Goal: Use online tool/utility: Utilize a website feature to perform a specific function

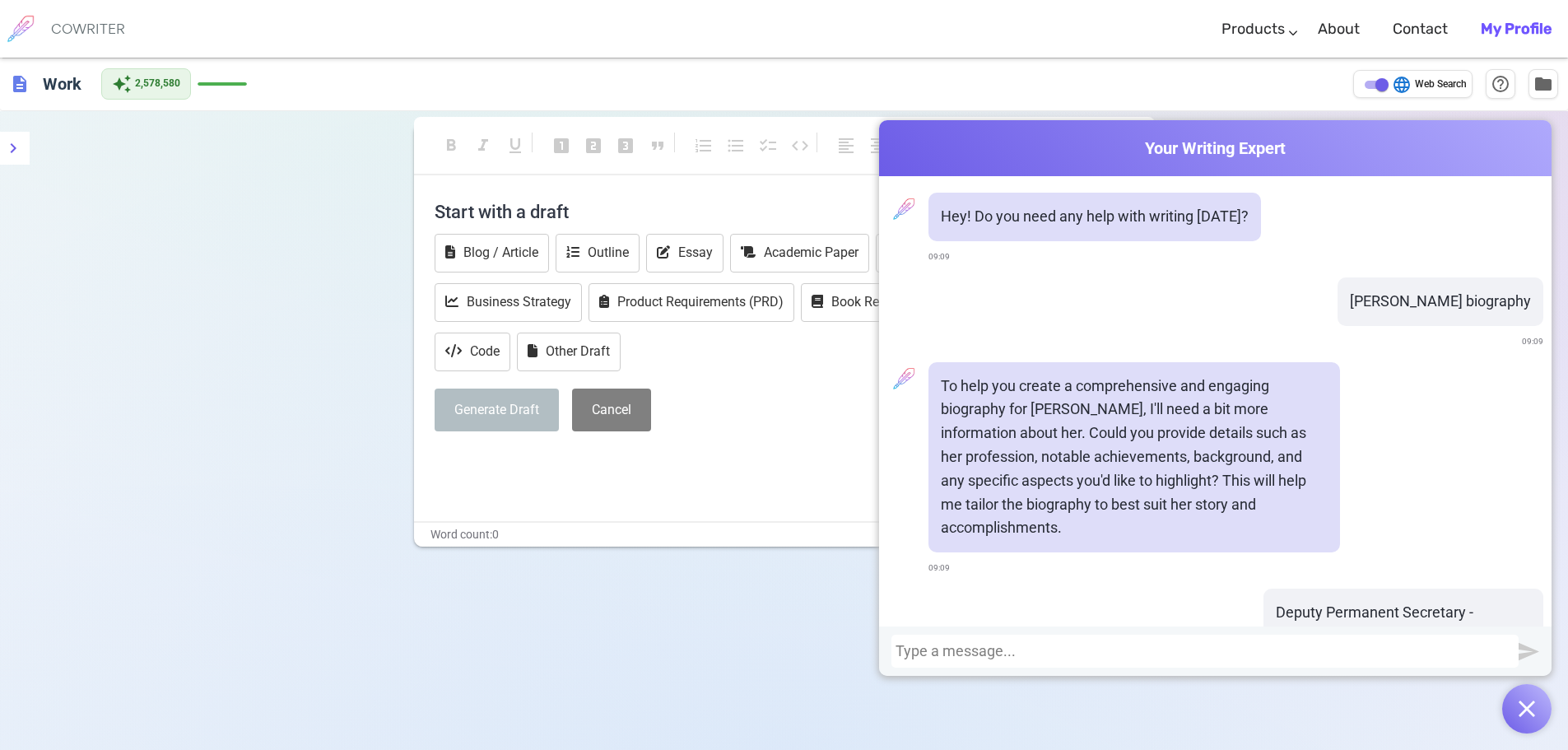
scroll to position [2182, 0]
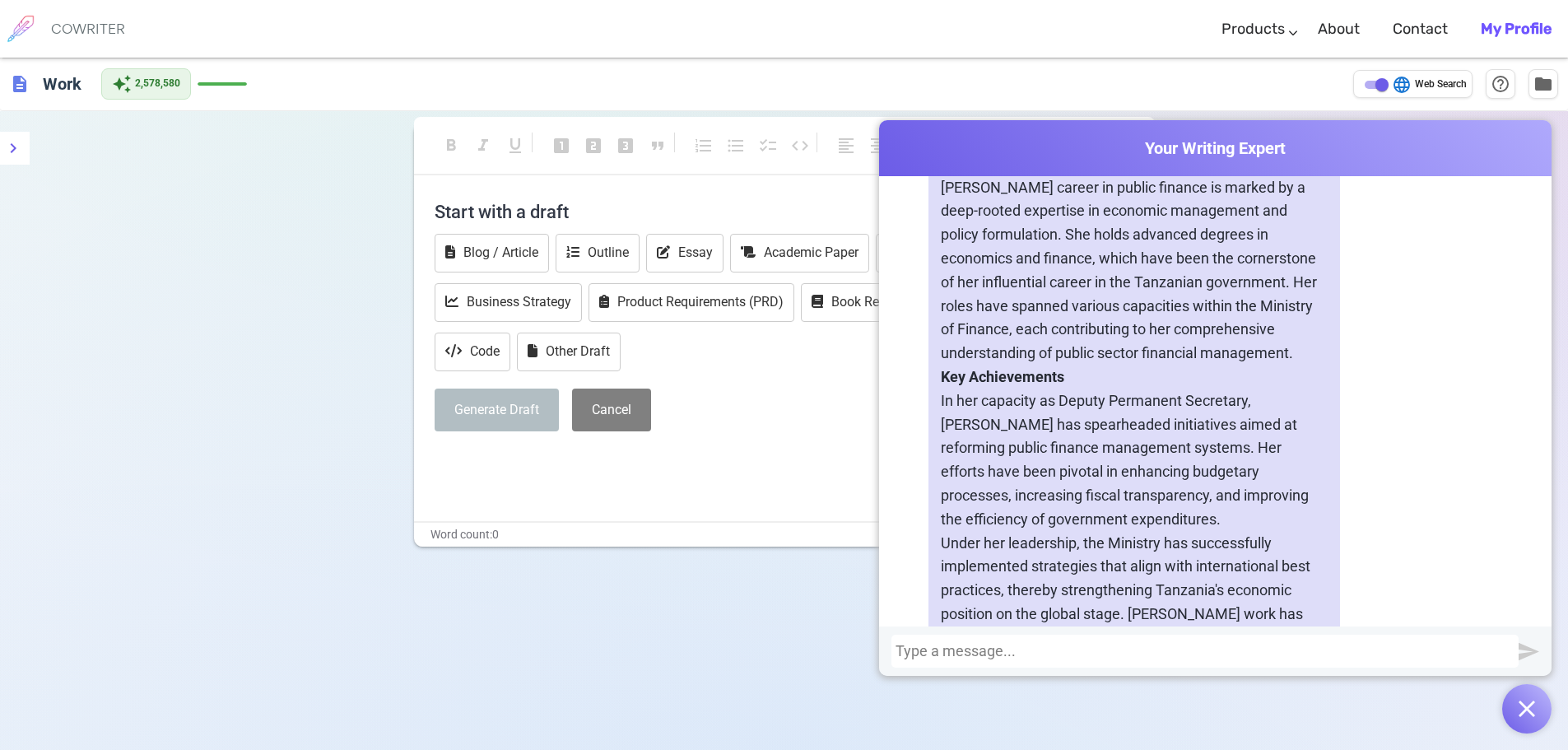
click at [976, 643] on div at bounding box center [1205, 651] width 619 height 17
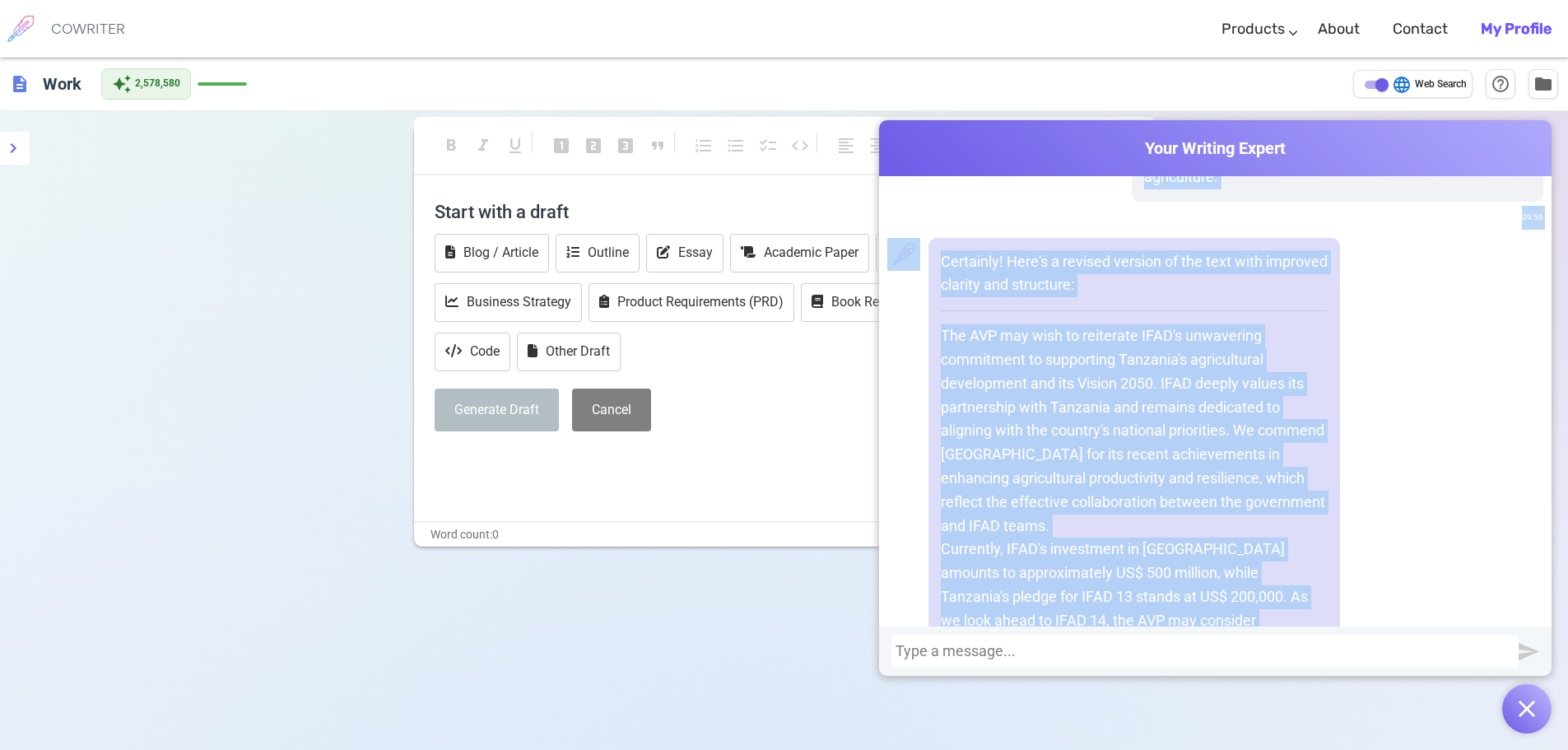
scroll to position [3720, 0]
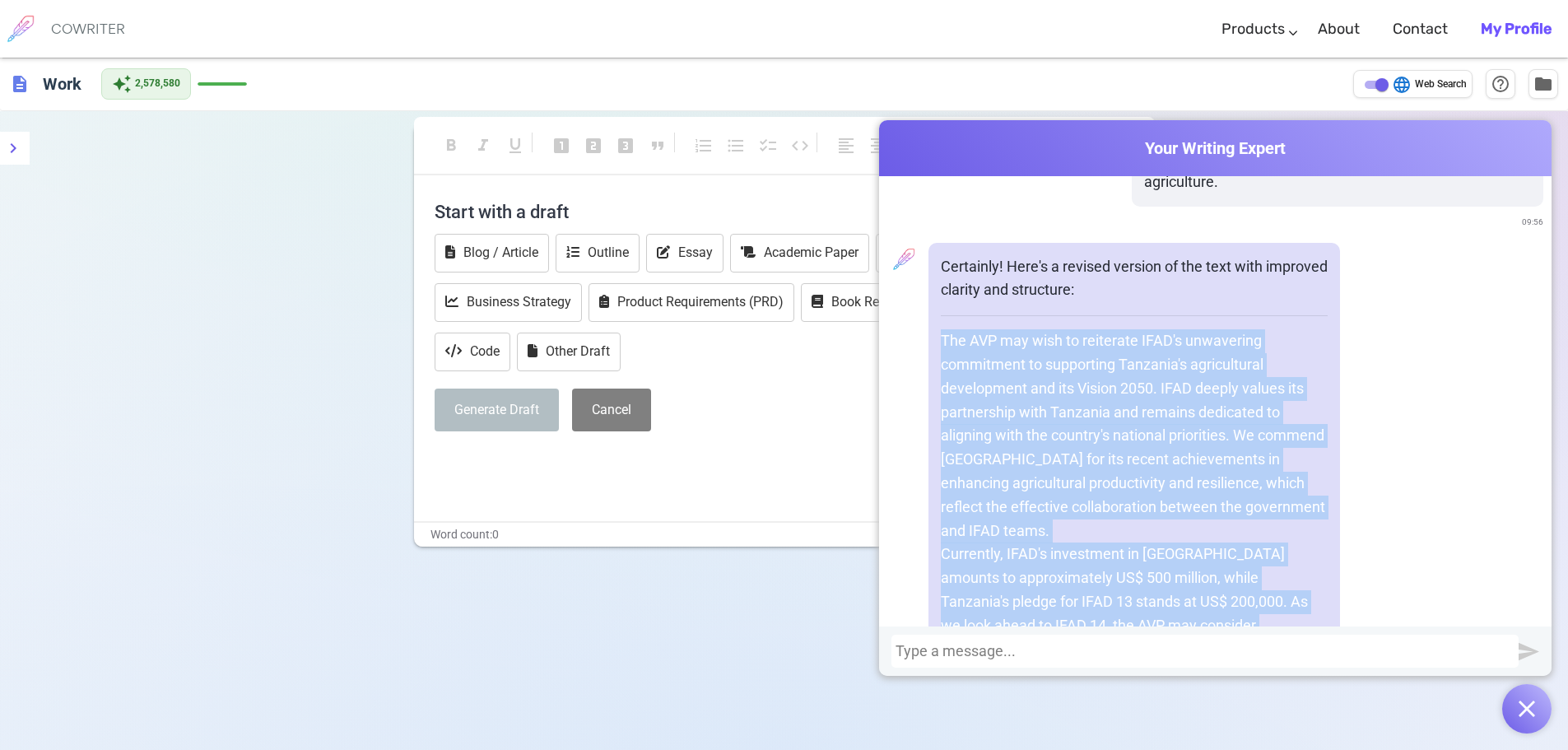
drag, startPoint x: 1206, startPoint y: 490, endPoint x: 1016, endPoint y: 355, distance: 233.1
click at [929, 349] on div "Certainly! Here's a revised version of the text with improved clarity and struc…" at bounding box center [1134, 554] width 412 height 624
copy div "The AVP may wish to reiterate IFAD's unwavering commitment to supporting Tanzan…"
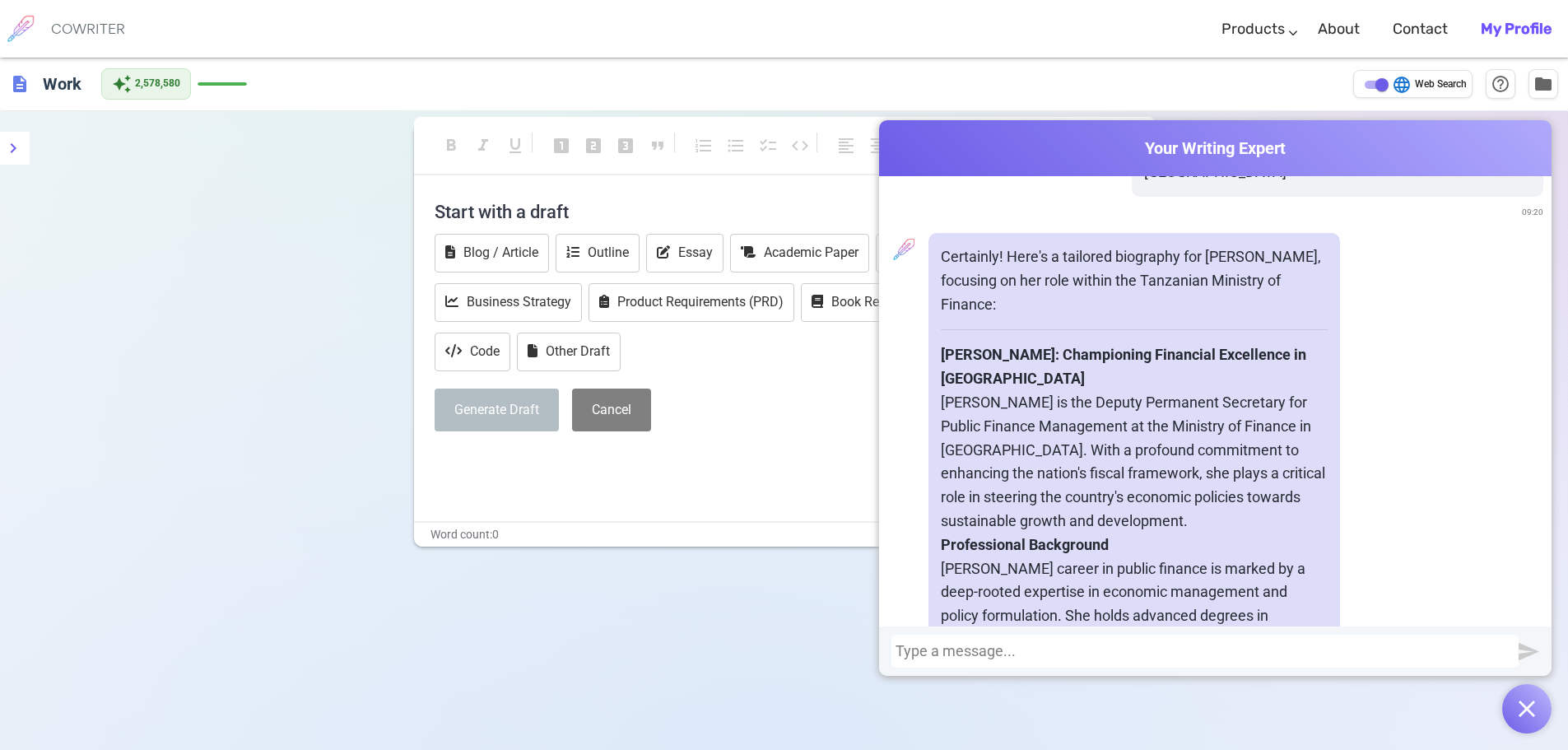
scroll to position [1663, 0]
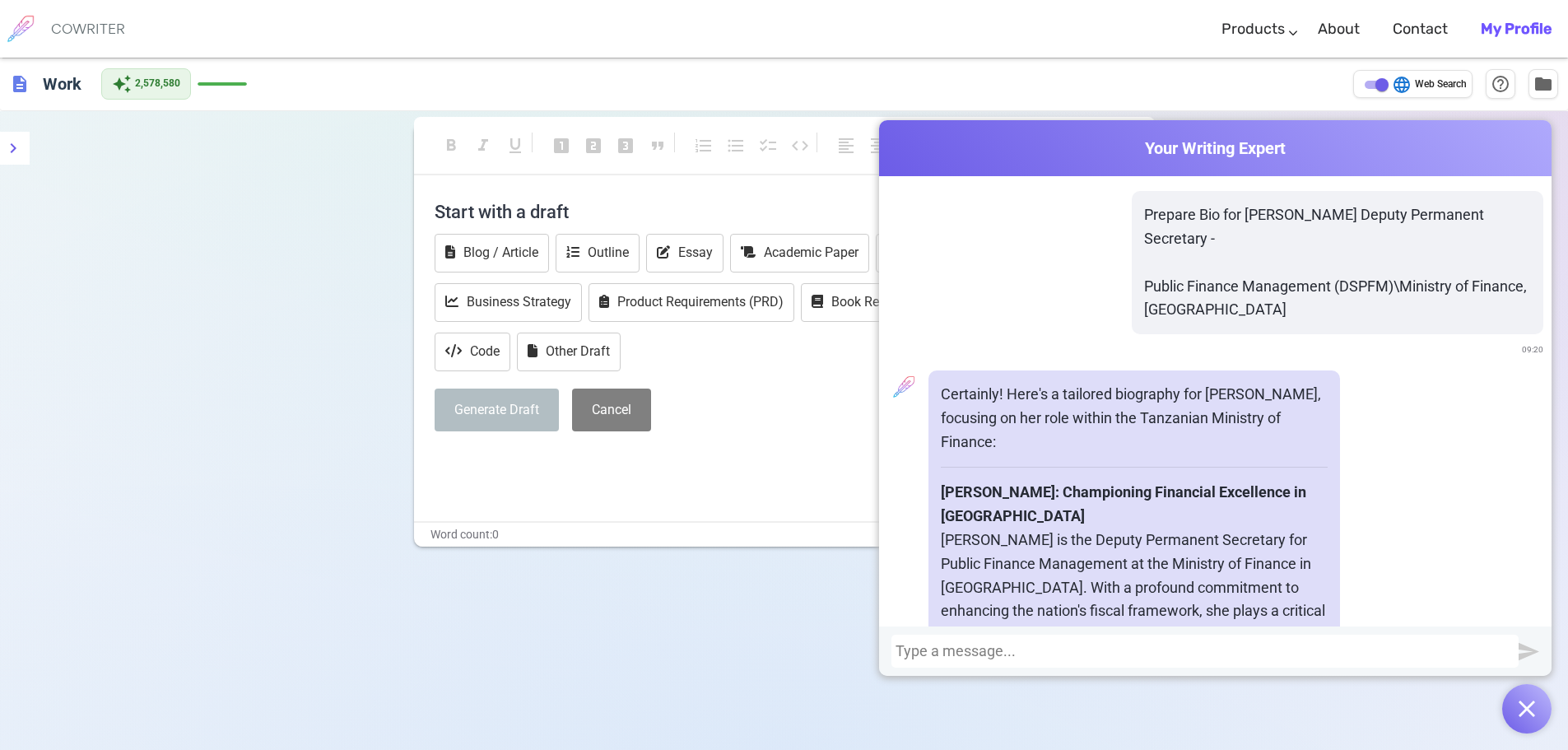
click at [1049, 654] on div at bounding box center [1205, 651] width 619 height 17
drag, startPoint x: 1215, startPoint y: 268, endPoint x: 1121, endPoint y: 235, distance: 99.6
click at [1132, 235] on div "Prepare Bio for [PERSON_NAME] Deputy Permanent Secretary - Public Finance Manag…" at bounding box center [1337, 262] width 412 height 143
copy p "Prepare Bio for [PERSON_NAME] Deputy Permanent Secretary -"
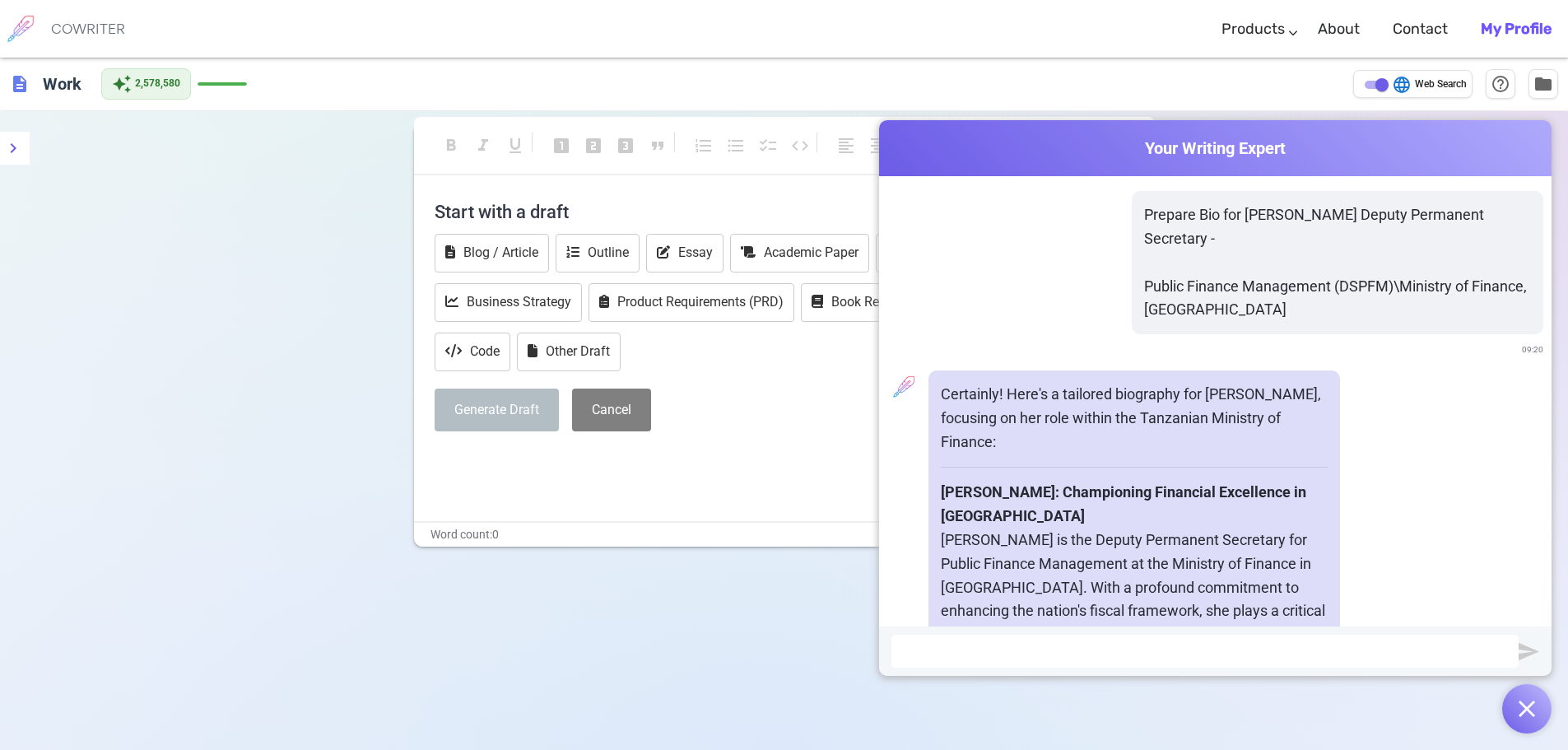
click at [1042, 661] on div at bounding box center [1205, 651] width 628 height 33
click at [1039, 651] on div at bounding box center [1205, 651] width 619 height 17
click at [1358, 647] on div "Prepare Bio for [PERSON_NAME] Deputy Permanent Secretary:" at bounding box center [1205, 651] width 619 height 17
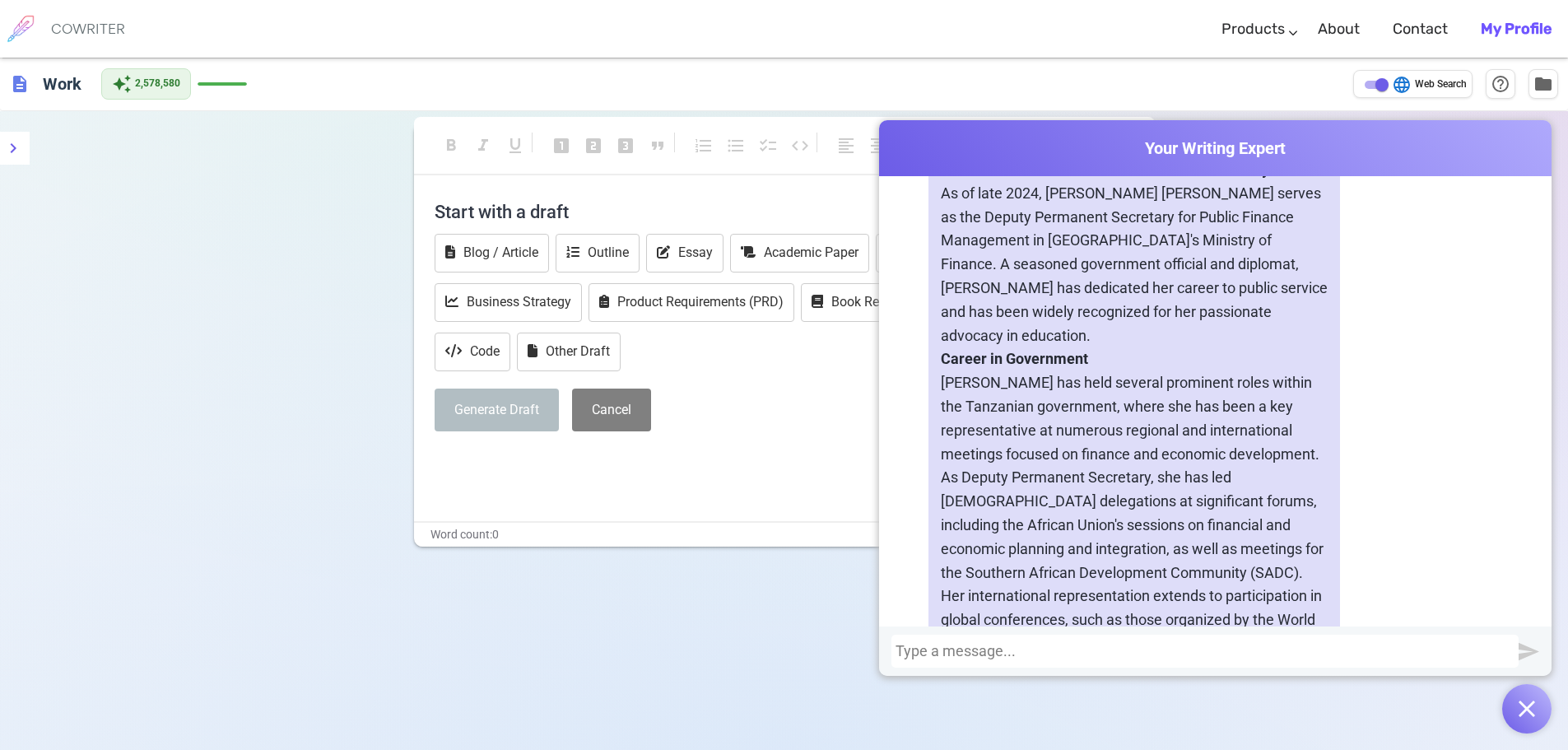
scroll to position [5600, 0]
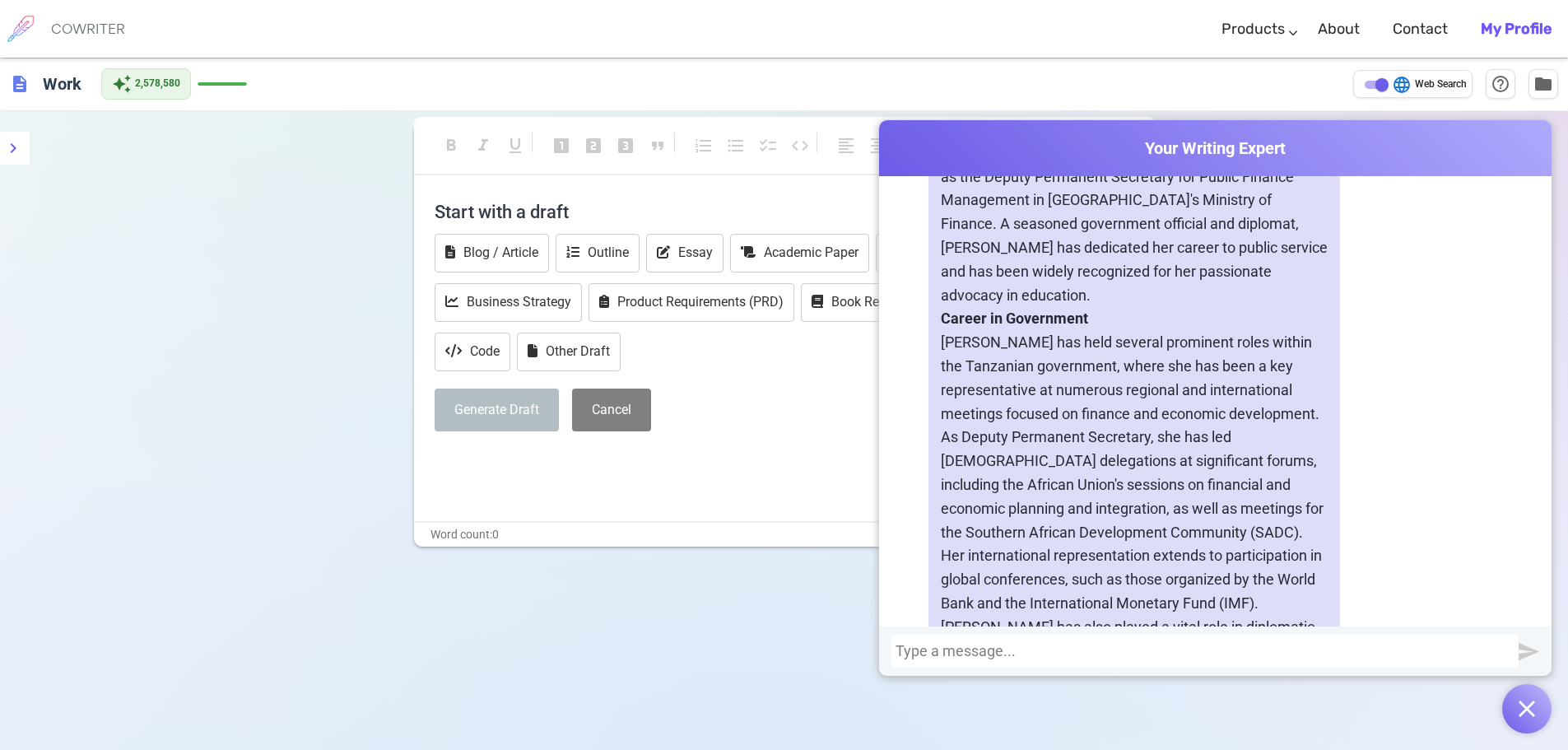
click at [1119, 651] on div at bounding box center [1205, 651] width 619 height 17
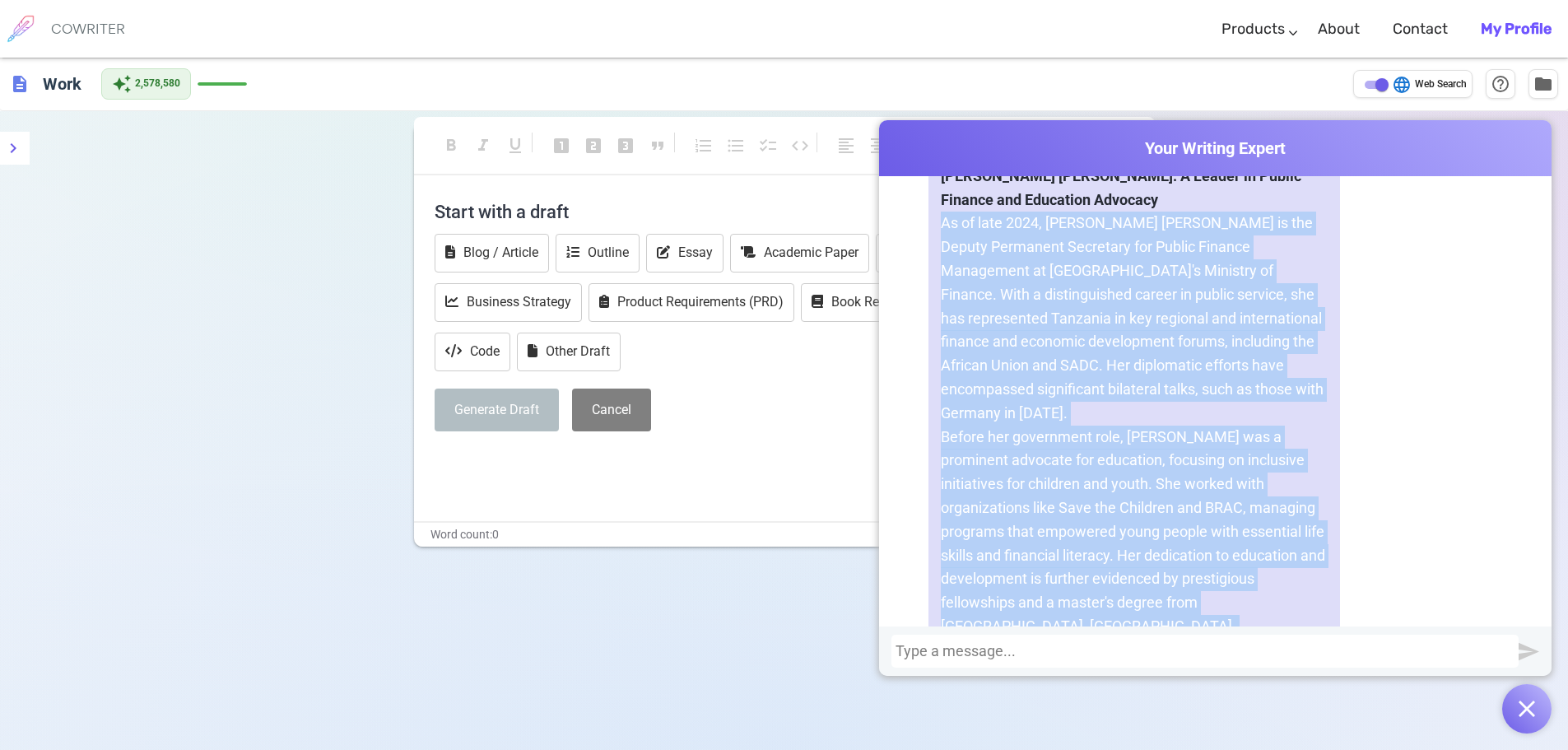
scroll to position [7216, 0]
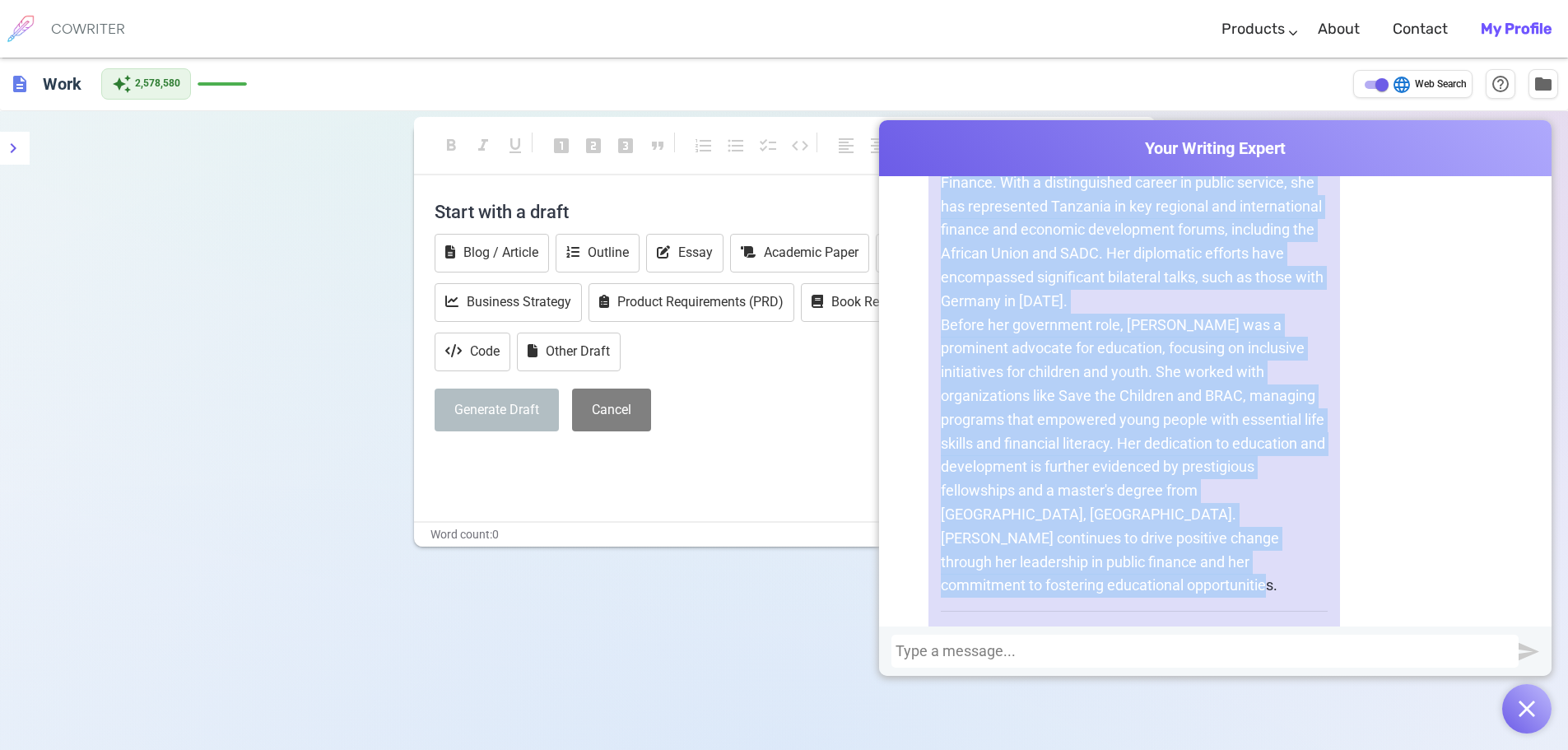
drag, startPoint x: 937, startPoint y: 284, endPoint x: 1110, endPoint y: 434, distance: 229.0
click at [1248, 534] on div "Certainly! Here’s a concise summary of [PERSON_NAME] [PERSON_NAME] biography: […" at bounding box center [1134, 324] width 412 height 719
copy div "As of late 2024, [PERSON_NAME] [PERSON_NAME] is the Deputy Permanent Secretary …"
